Goal: Navigation & Orientation: Find specific page/section

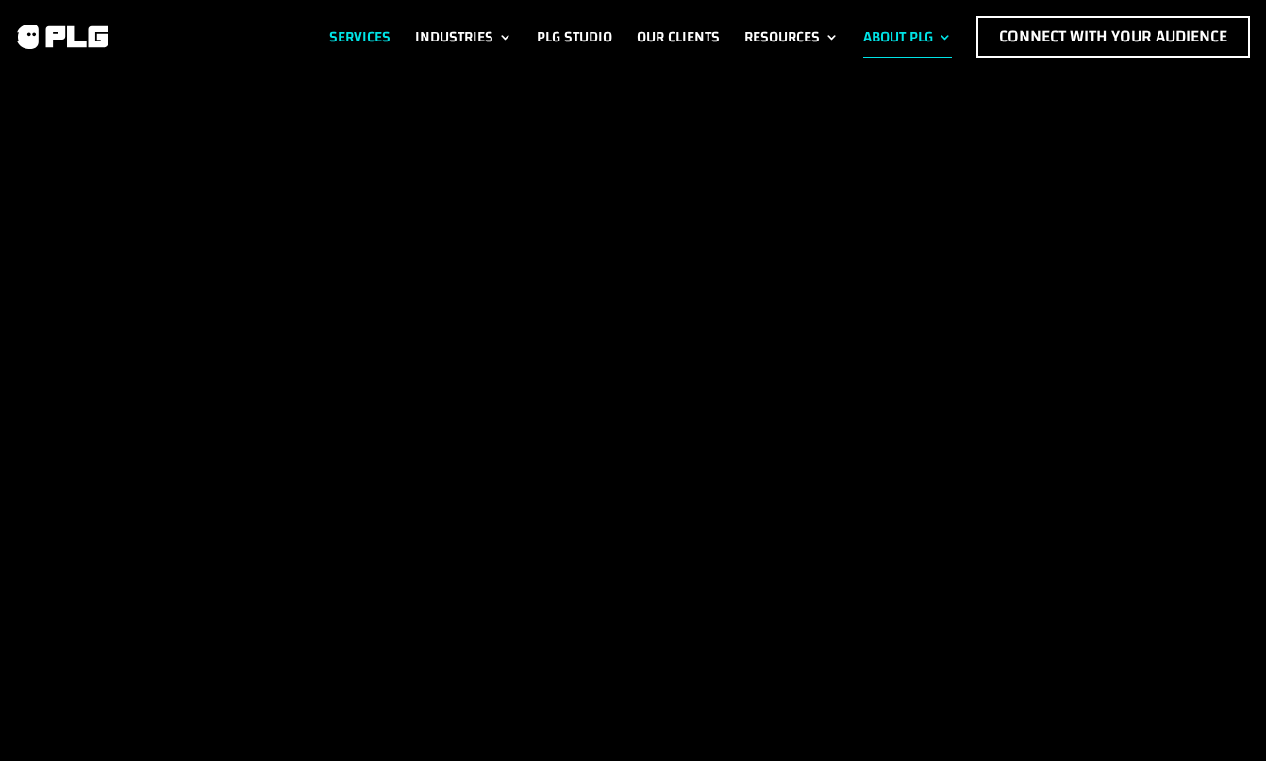
click at [343, 27] on link "Services" at bounding box center [359, 37] width 61 height 42
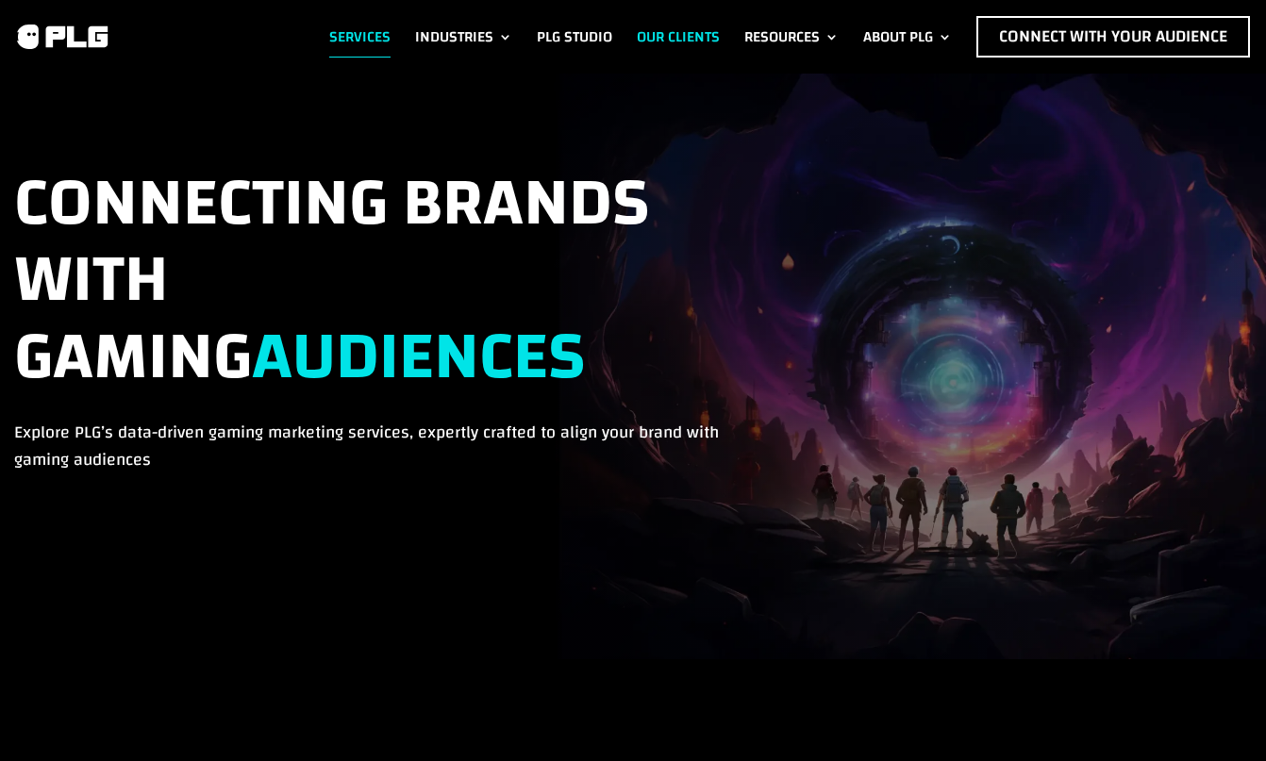
click at [657, 28] on link "Our Clients" at bounding box center [678, 37] width 83 height 42
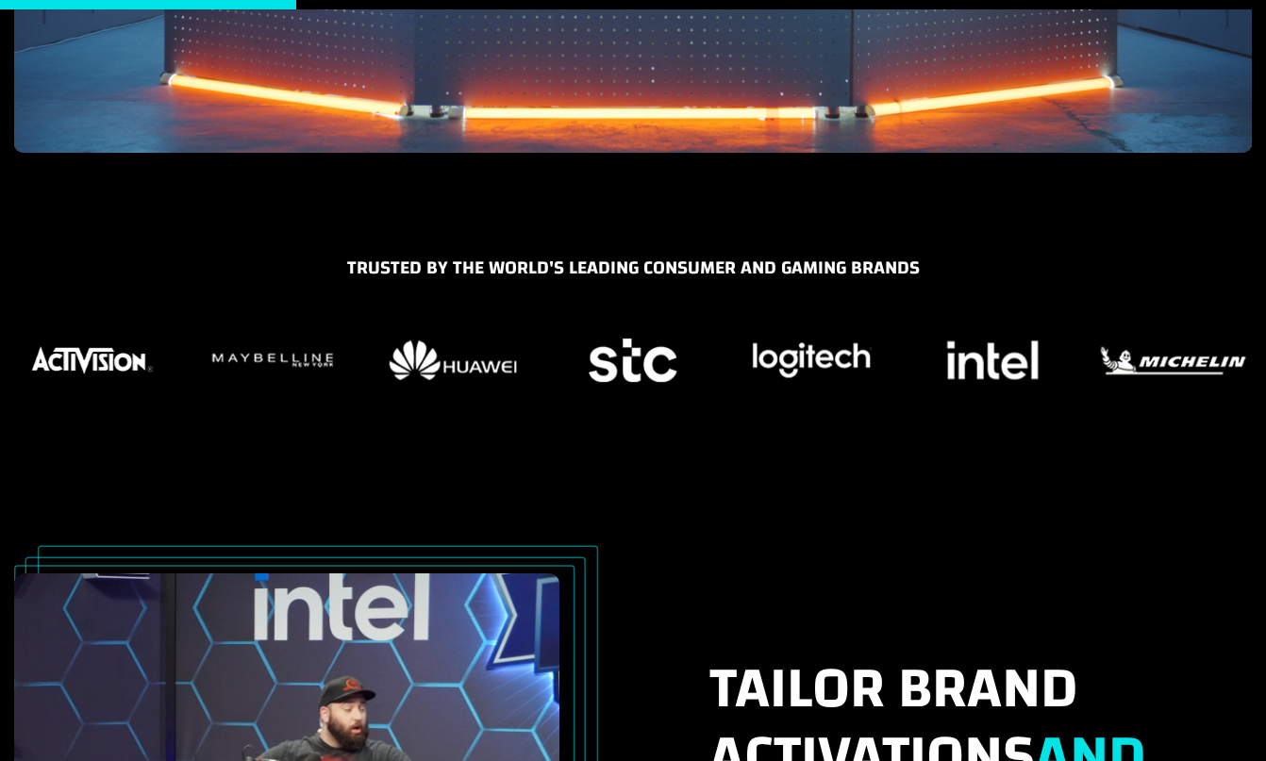
scroll to position [607, 0]
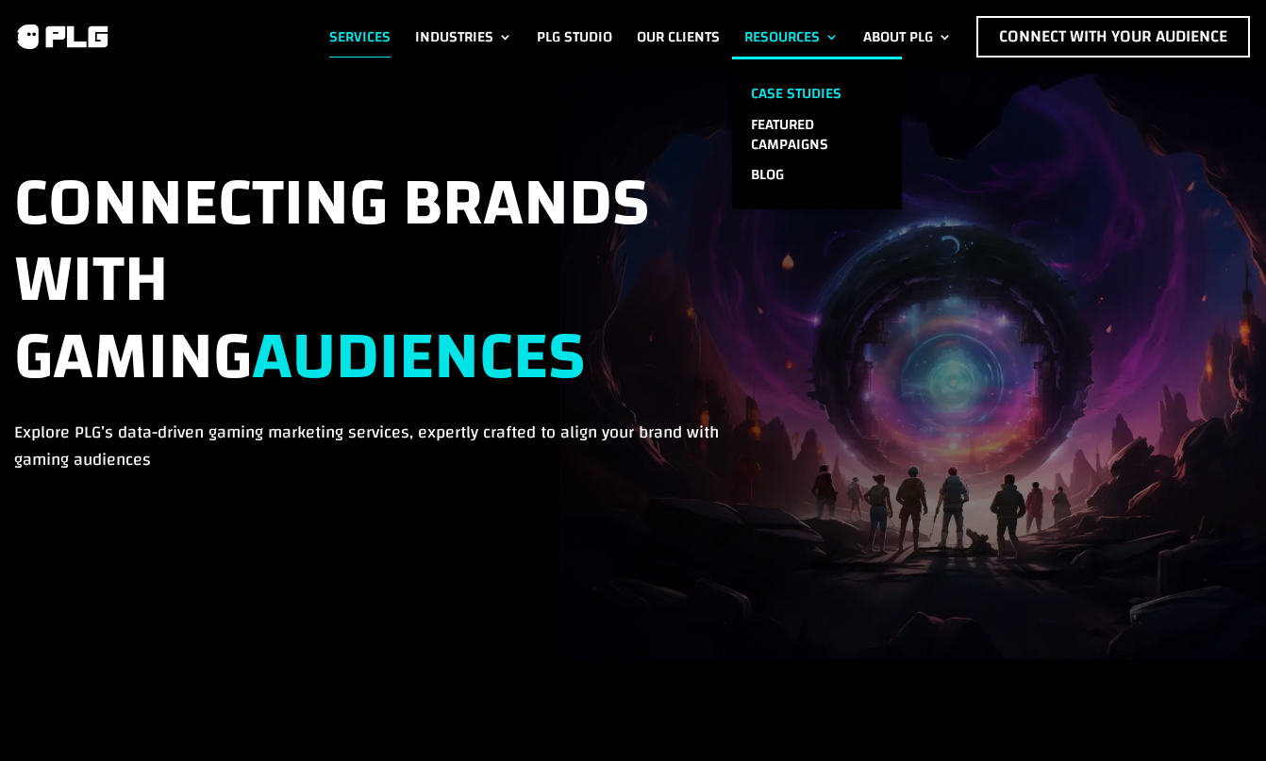
click at [780, 93] on link "Case Studies" at bounding box center [817, 93] width 170 height 31
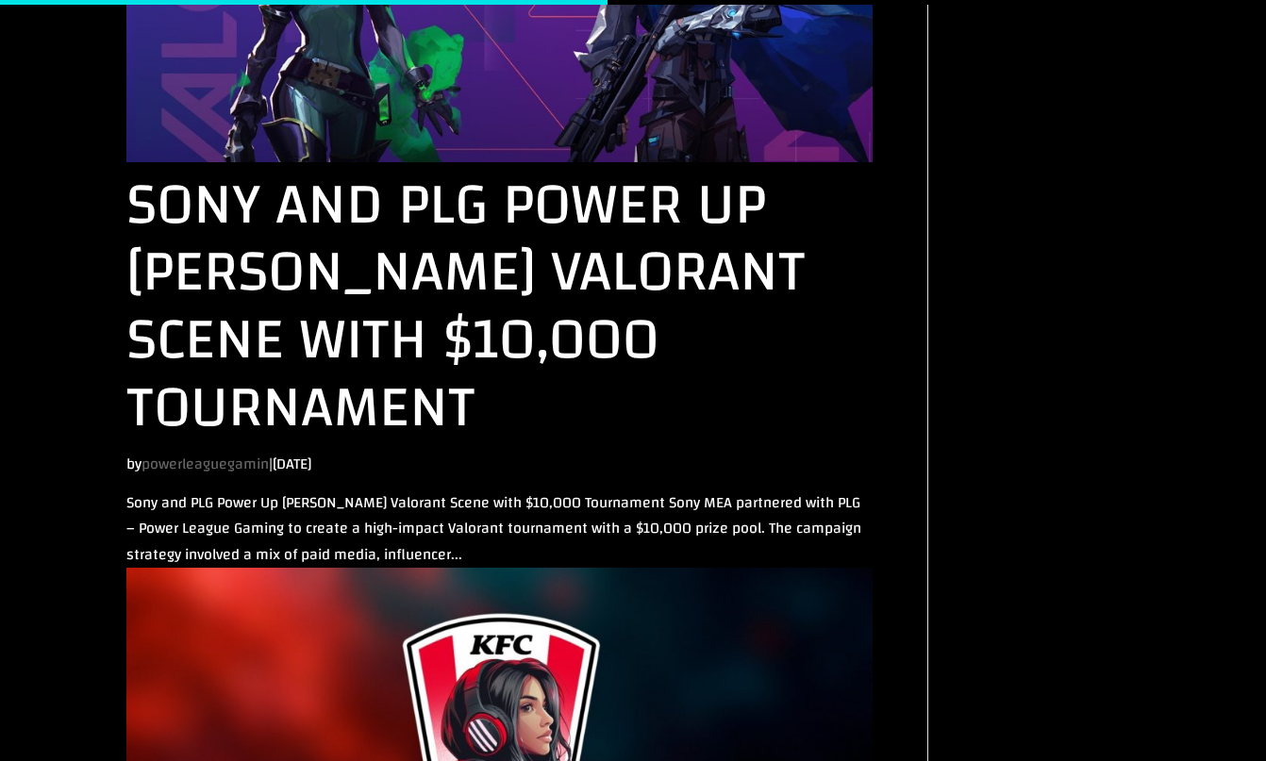
scroll to position [1932, 0]
